Goal: Task Accomplishment & Management: Manage account settings

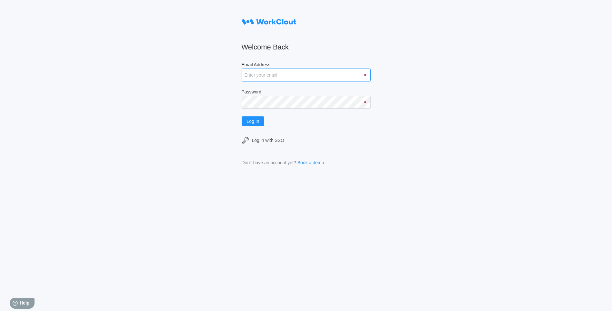
click at [275, 78] on input "Email Address" at bounding box center [306, 74] width 129 height 13
click at [256, 125] on button "Log In" at bounding box center [253, 121] width 23 height 10
click at [228, 105] on div "Welcome Back Email Address [EMAIL_ADDRESS][DOMAIN_NAME] Password Log In Log in …" at bounding box center [306, 155] width 612 height 311
click at [242, 116] on button "Log In" at bounding box center [253, 121] width 23 height 10
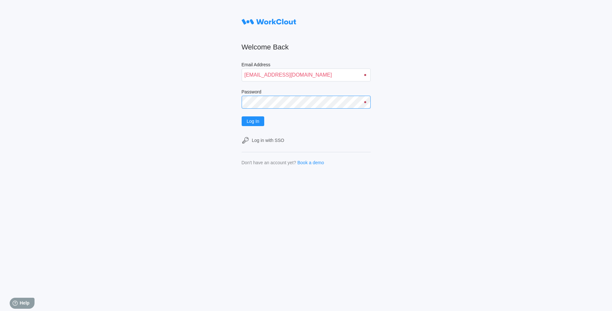
click at [242, 116] on button "Log In" at bounding box center [253, 121] width 23 height 10
drag, startPoint x: 309, startPoint y: 74, endPoint x: 211, endPoint y: 74, distance: 97.5
click at [211, 74] on div "Welcome Back Email Address [EMAIL_ADDRESS][DOMAIN_NAME] Password Log In Log in …" at bounding box center [306, 155] width 612 height 311
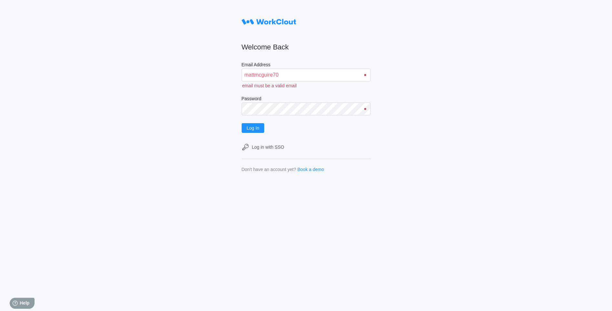
click at [207, 71] on div "Welcome Back Email Address mattmcguire70 email must be a valid email Password L…" at bounding box center [306, 155] width 612 height 311
click at [311, 78] on input "mattmcguire70" at bounding box center [306, 74] width 129 height 13
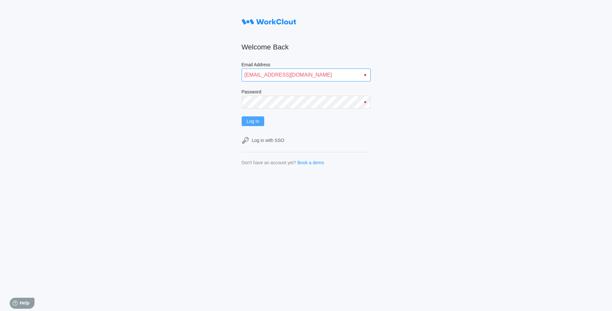
type input "[EMAIL_ADDRESS][DOMAIN_NAME]"
click at [258, 123] on span "Log In" at bounding box center [253, 121] width 13 height 5
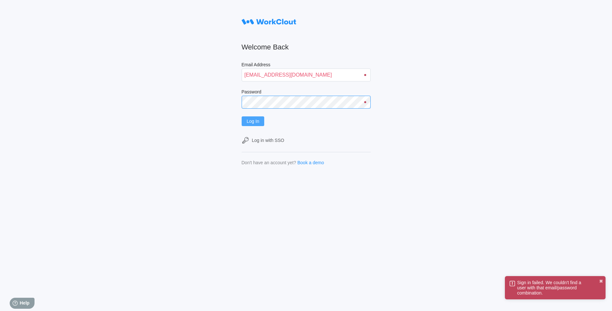
click at [232, 103] on div "Welcome Back Email Address [EMAIL_ADDRESS][DOMAIN_NAME] Password Log In Log in …" at bounding box center [306, 155] width 612 height 311
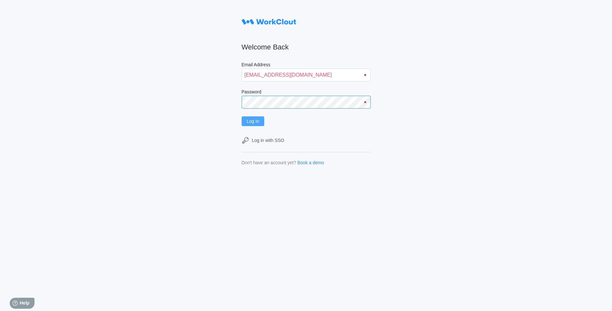
click at [242, 116] on button "Log In" at bounding box center [253, 121] width 23 height 10
